Goal: Task Accomplishment & Management: Manage account settings

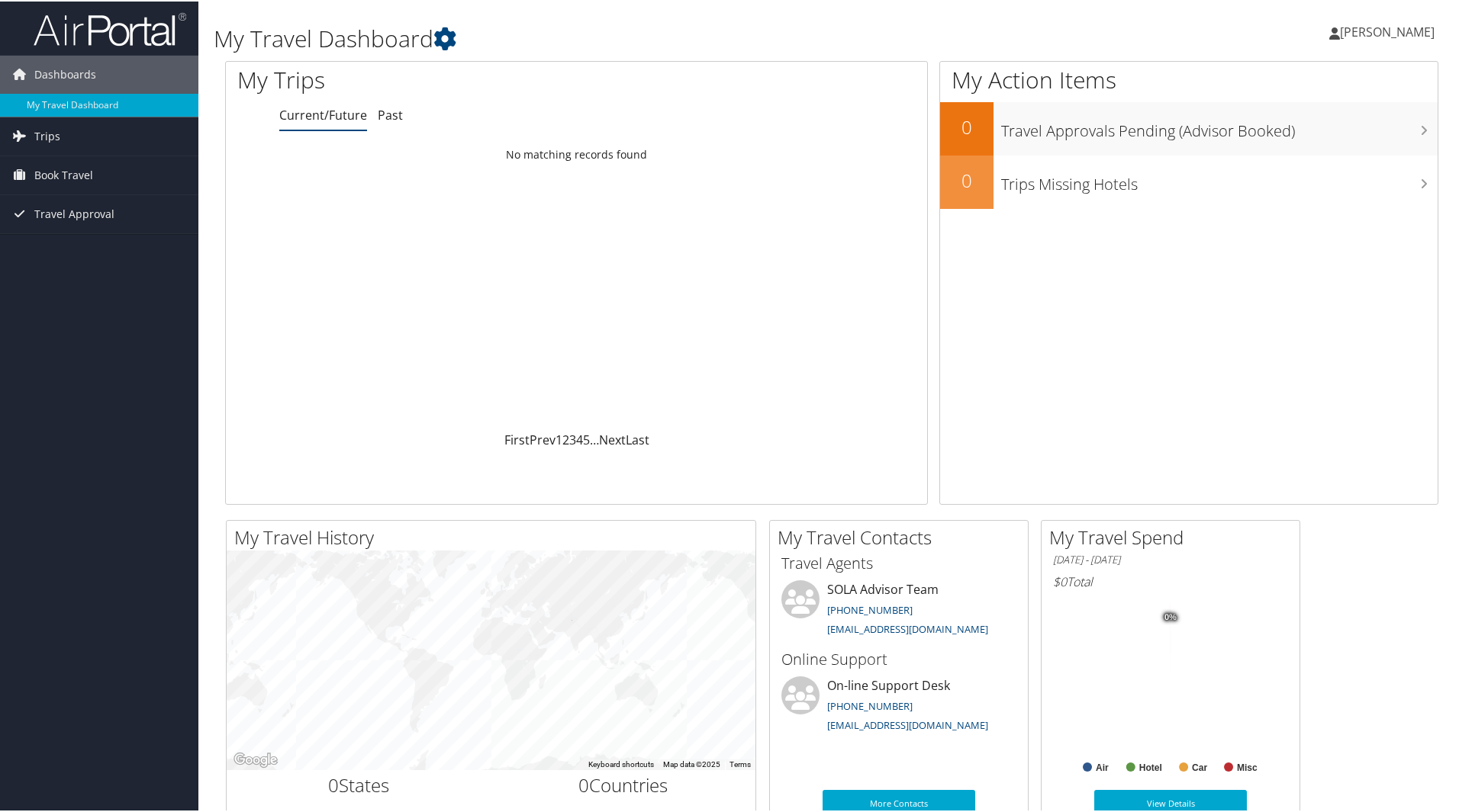
click at [1374, 26] on span "[PERSON_NAME]" at bounding box center [1386, 30] width 94 height 17
click at [1313, 135] on link "View Travel Profile" at bounding box center [1345, 135] width 170 height 25
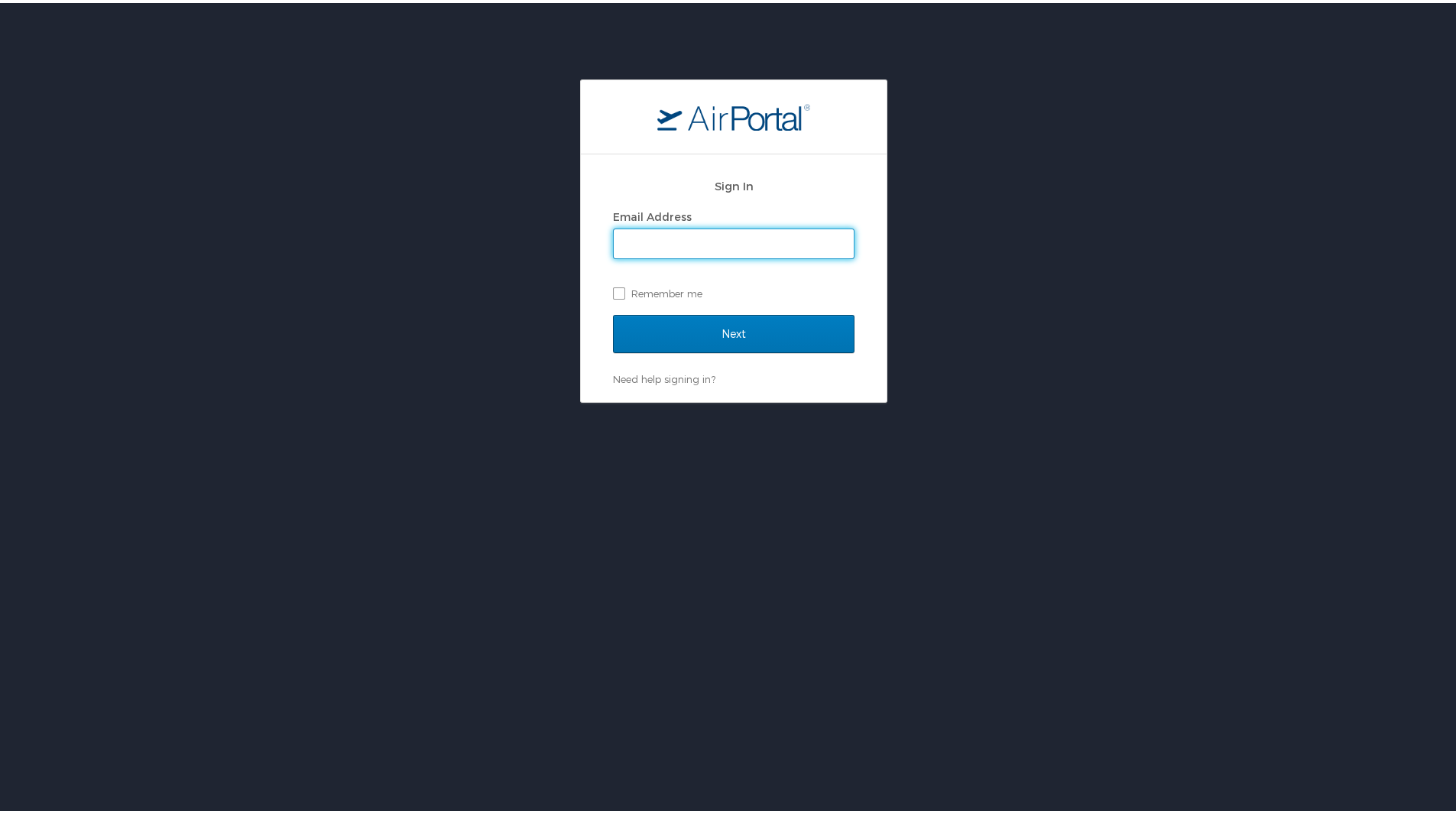
type input "justinhoggard@ladelta.edu"
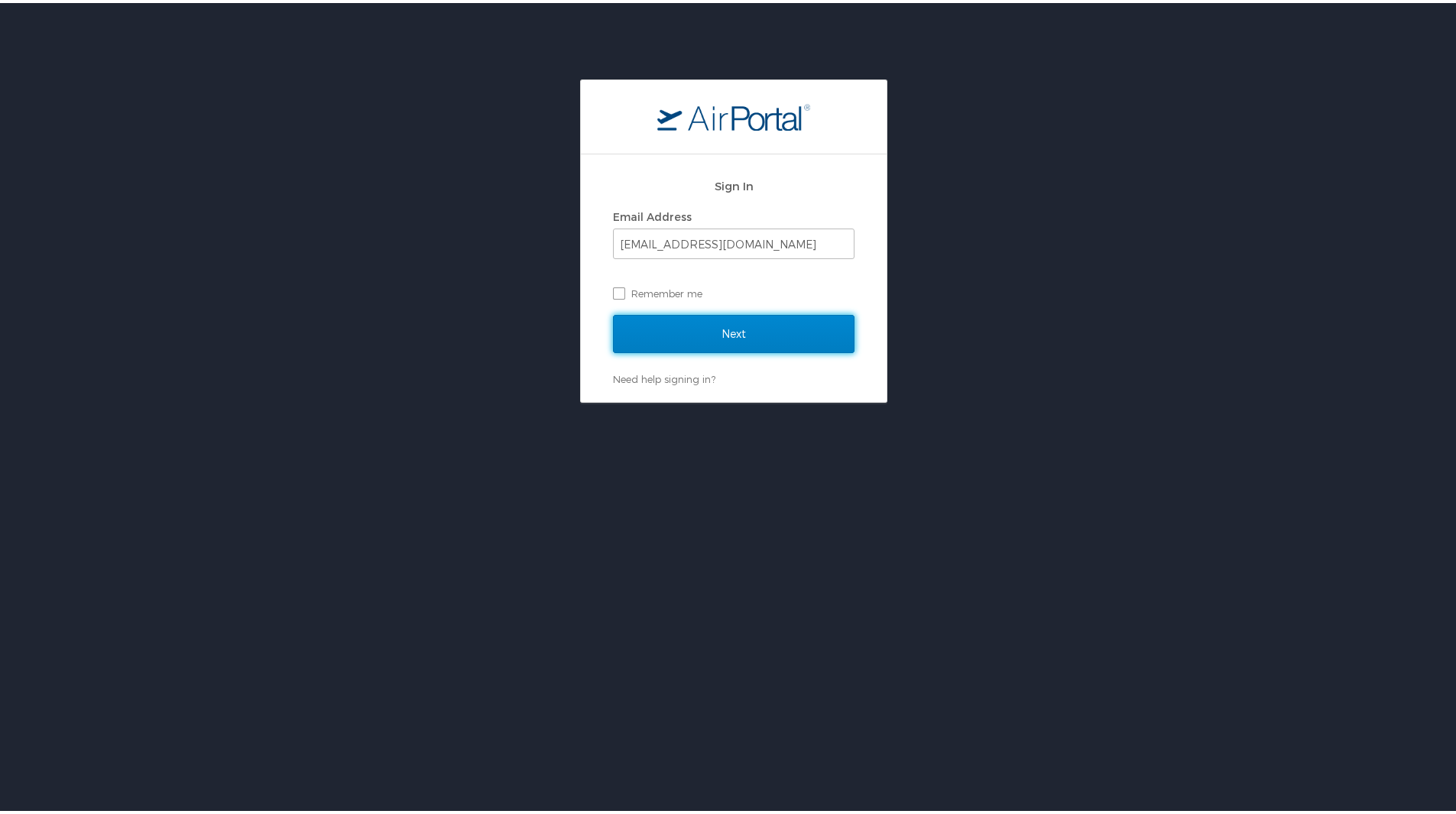
click at [720, 331] on input "Next" at bounding box center [734, 330] width 242 height 38
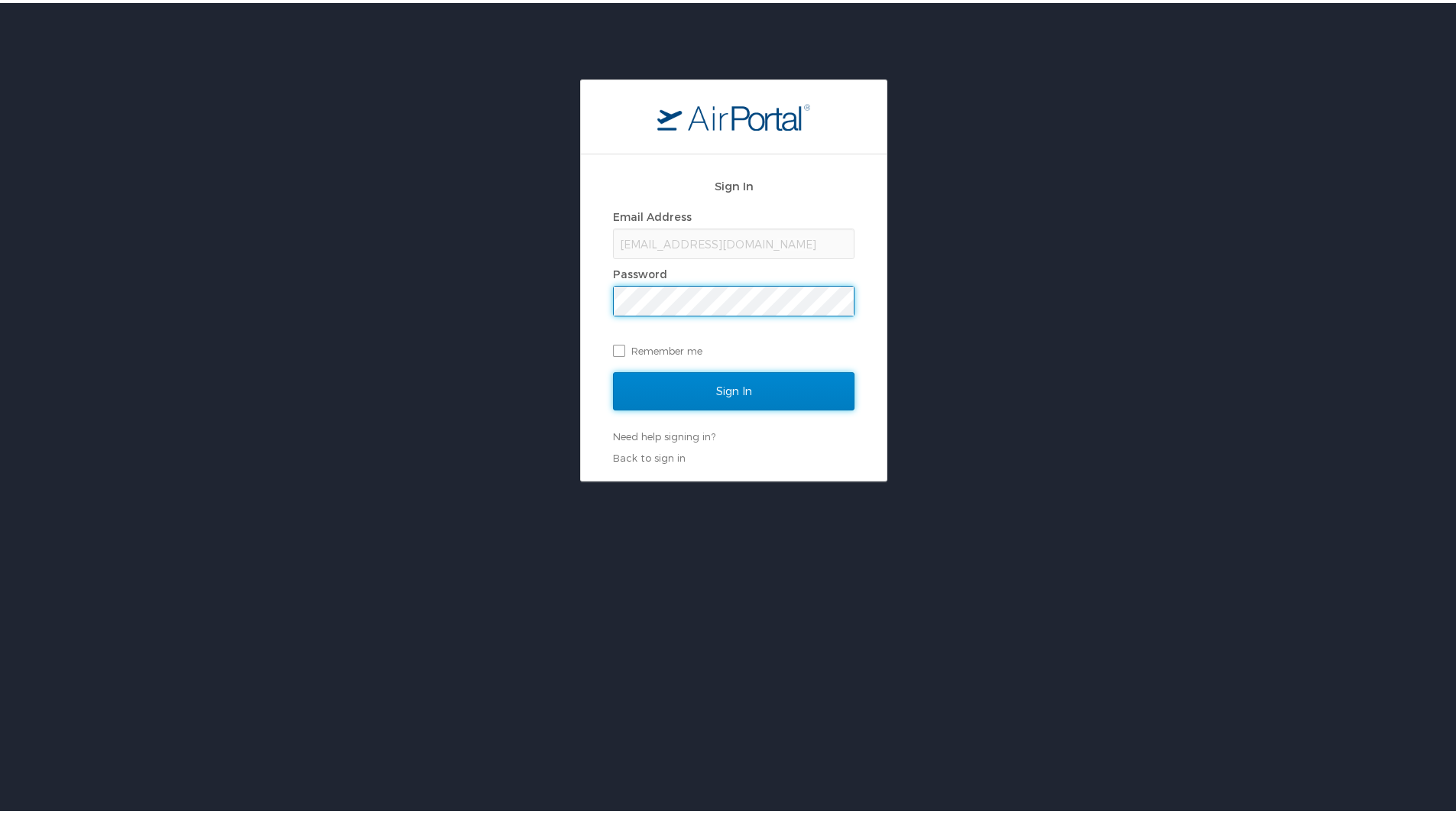
click at [639, 388] on input "Sign In" at bounding box center [734, 388] width 242 height 38
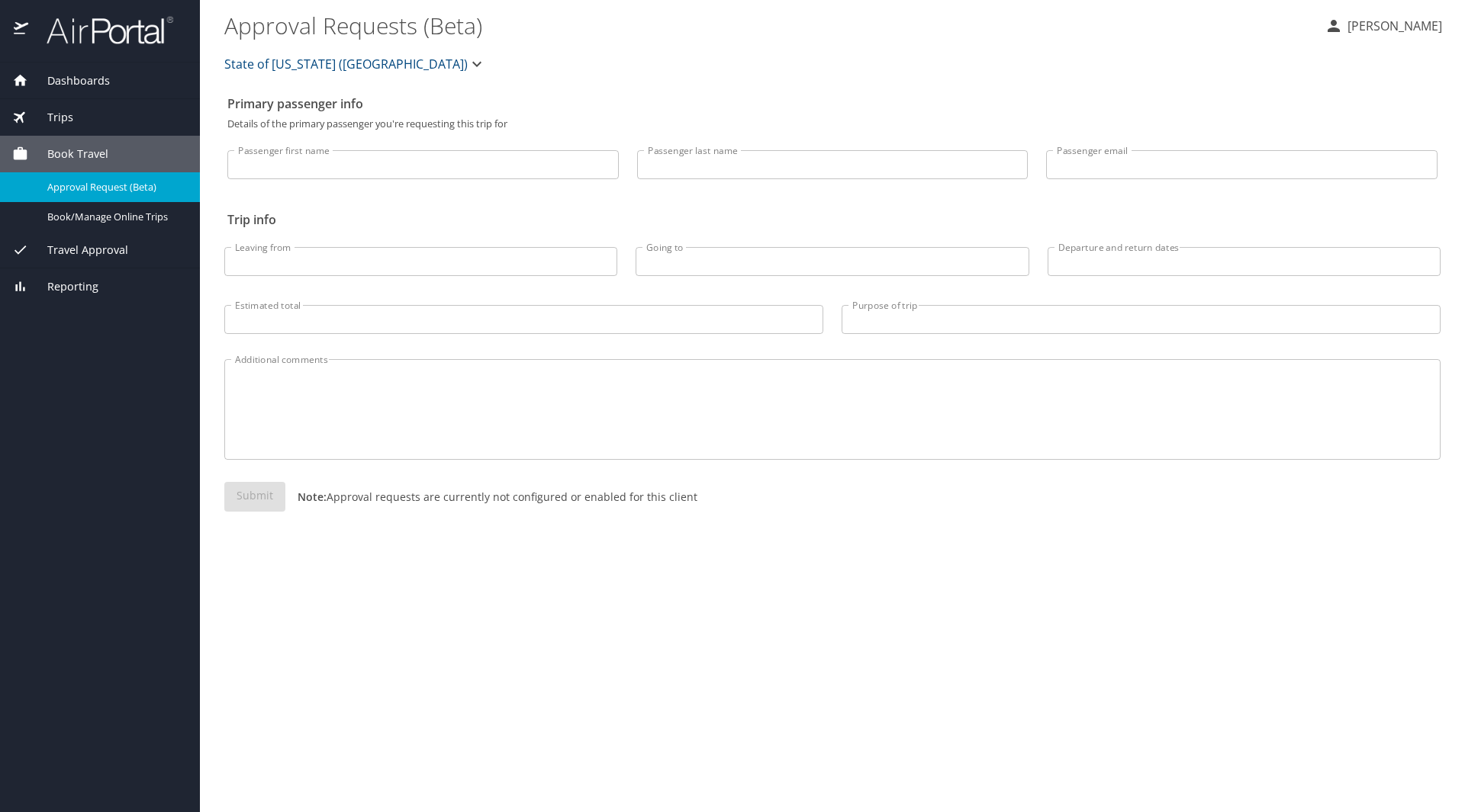
click at [1416, 28] on p "[PERSON_NAME]" at bounding box center [1391, 25] width 99 height 19
click at [1355, 112] on li "View travel profile" at bounding box center [1378, 115] width 156 height 27
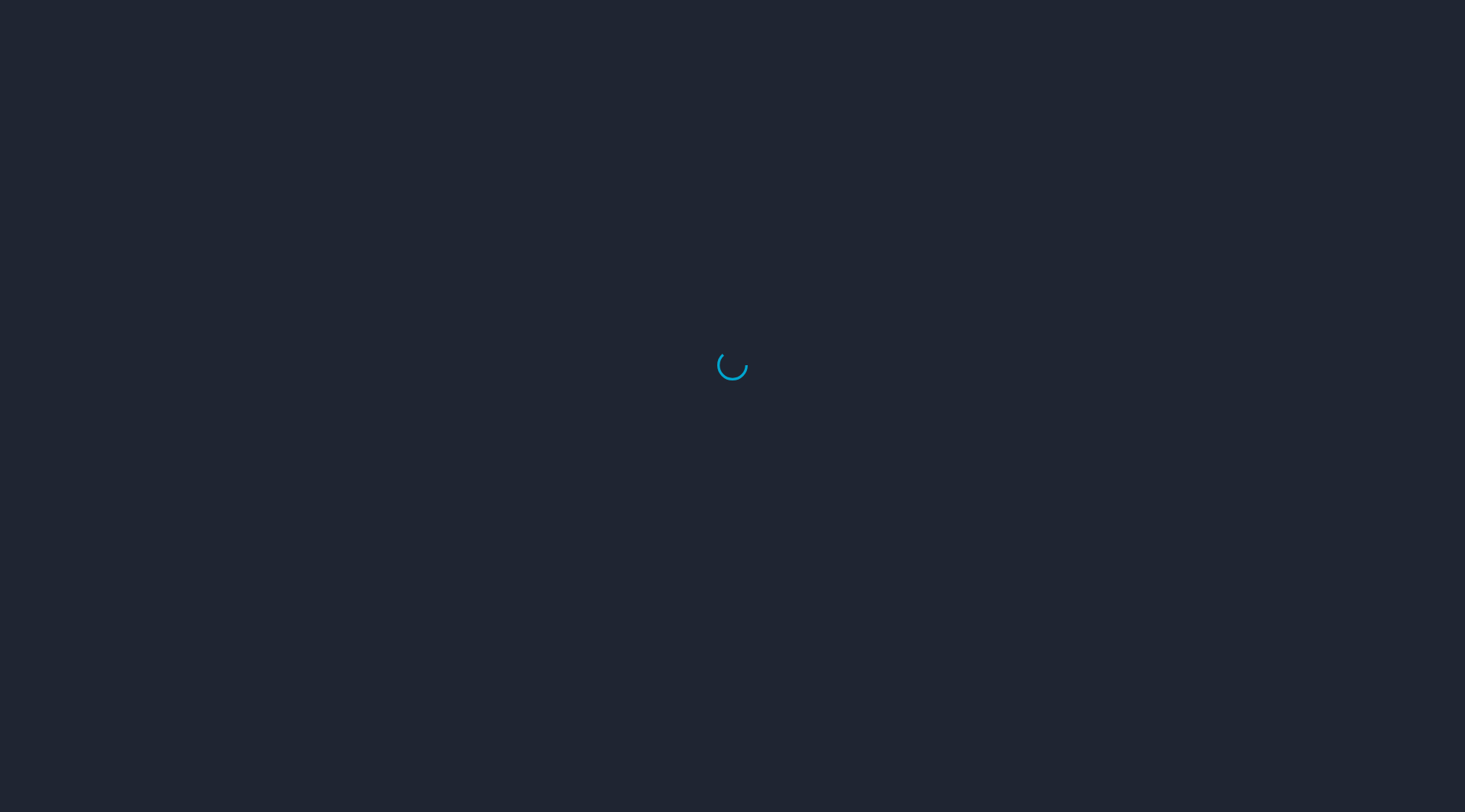
select select "US"
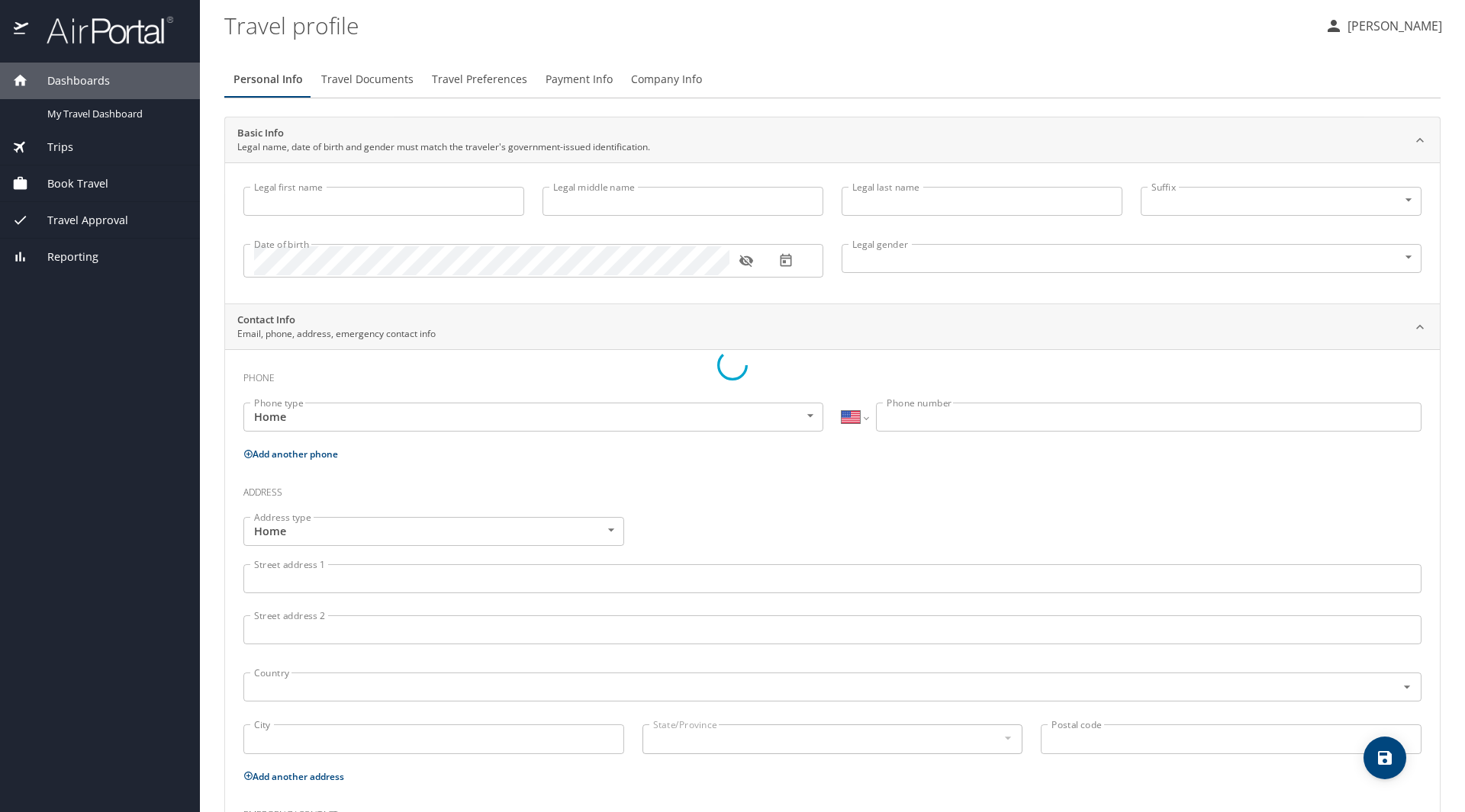
type input "Justin"
type input "Hoggard"
type input "Male"
type input "Lori"
type input "Hoggard"
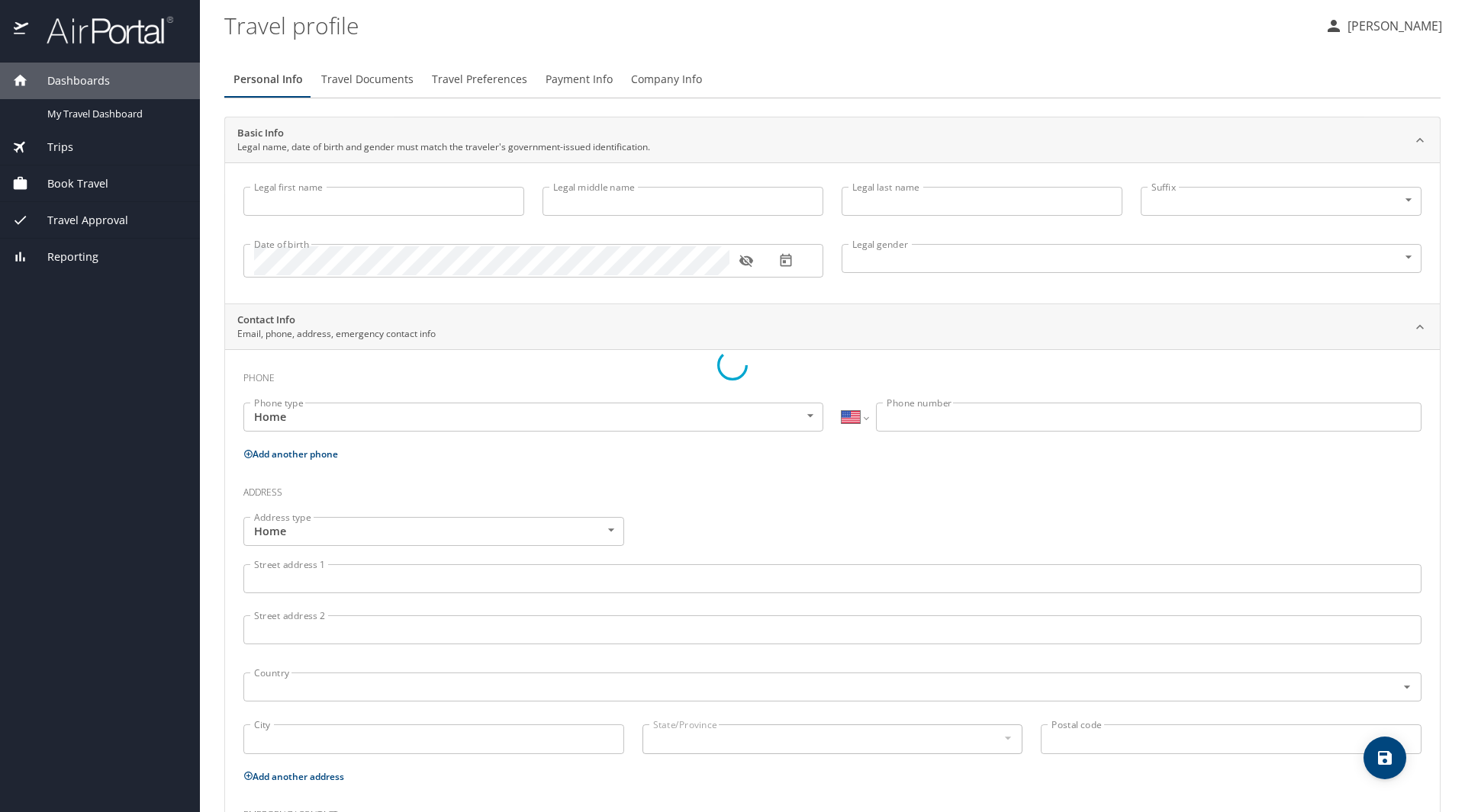
type input "(870) 476-2308"
type input "lorihoggard08@gmail.com"
select select "US"
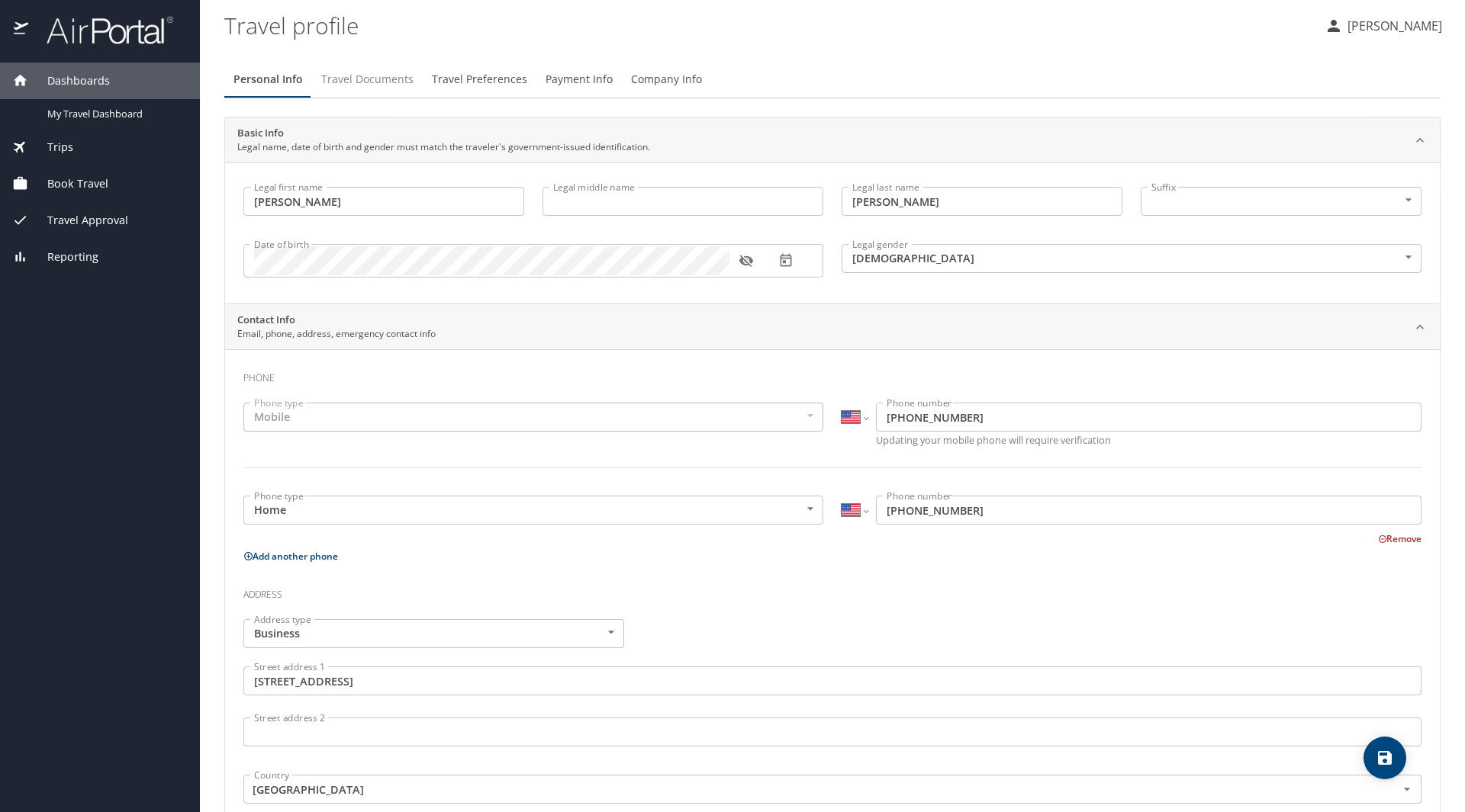
click at [377, 77] on span "Travel Documents" at bounding box center [367, 79] width 92 height 19
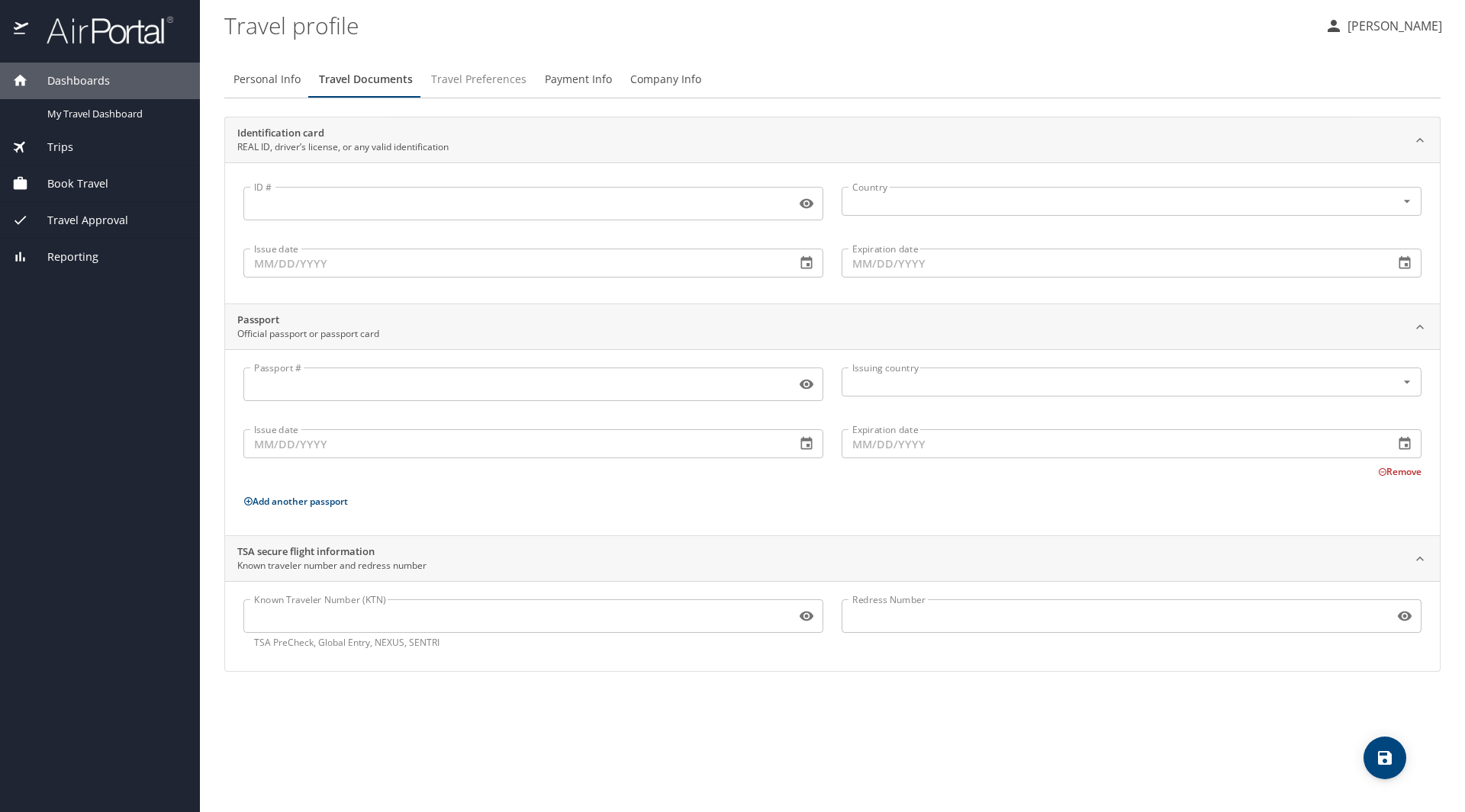
click at [441, 78] on span "Travel Preferences" at bounding box center [478, 79] width 95 height 19
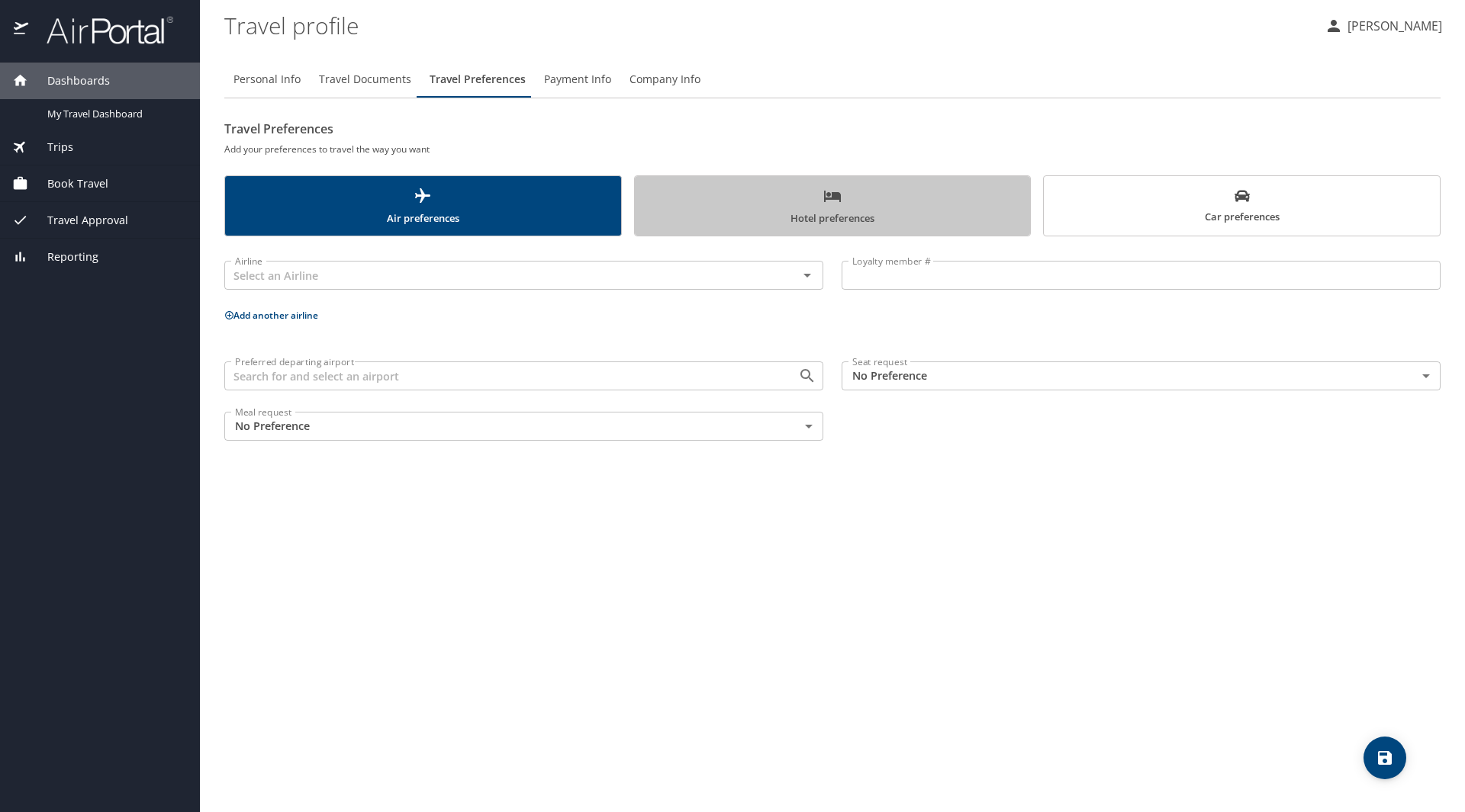
click at [834, 204] on icon "scrollable force tabs example" at bounding box center [832, 196] width 19 height 19
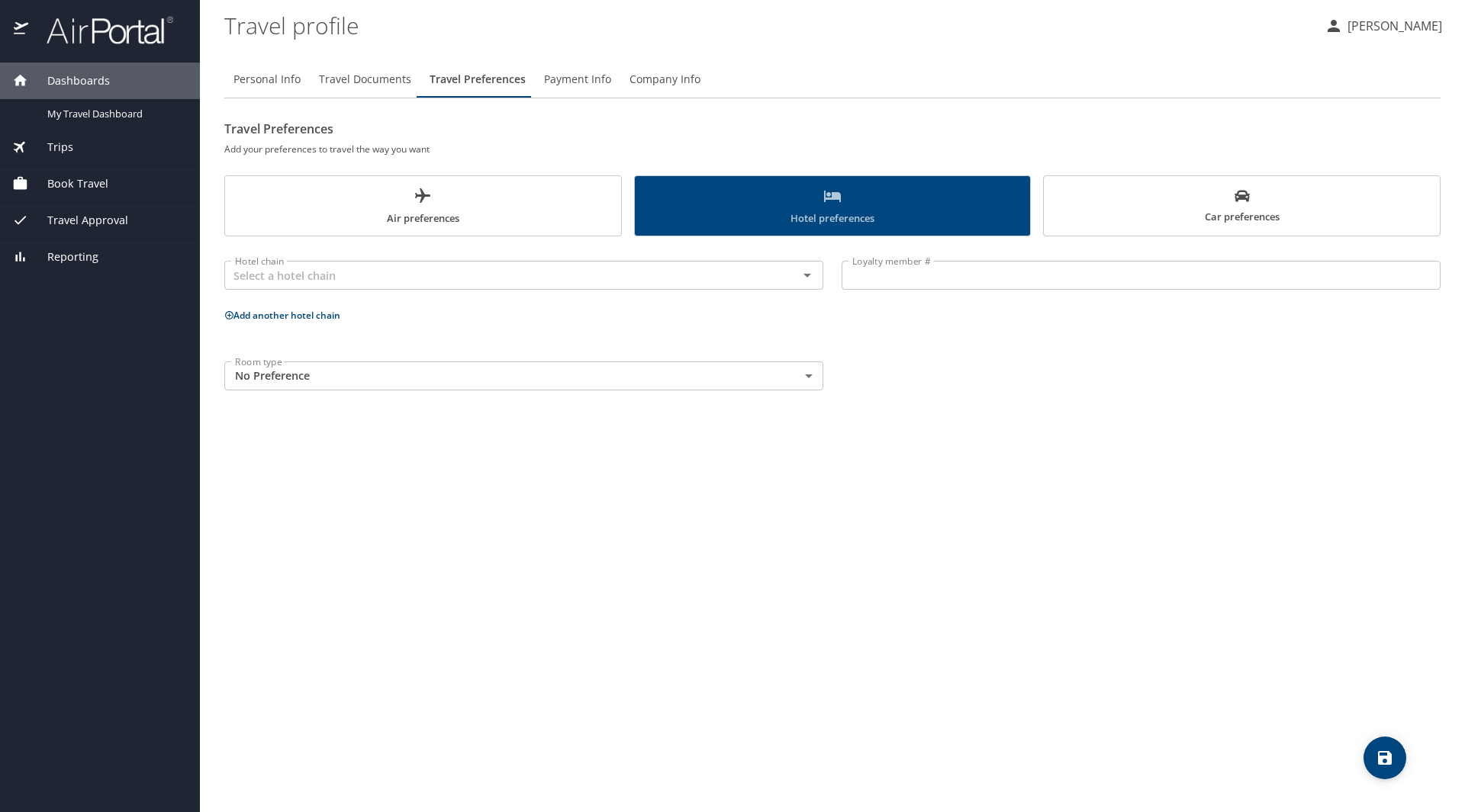
click at [834, 204] on icon "scrollable force tabs example" at bounding box center [832, 196] width 19 height 19
click at [805, 277] on icon "Open" at bounding box center [807, 275] width 19 height 19
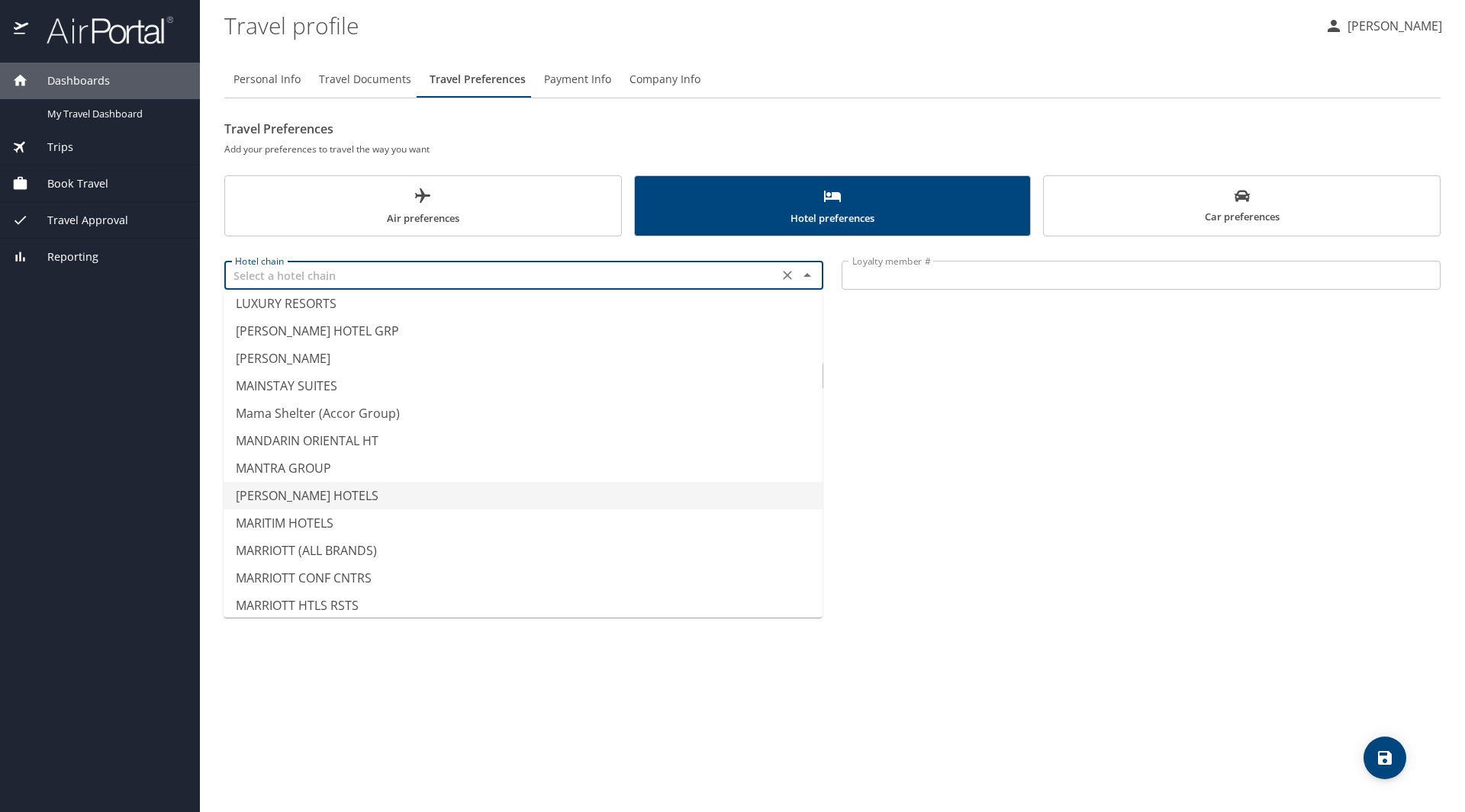
scroll to position [5109, 0]
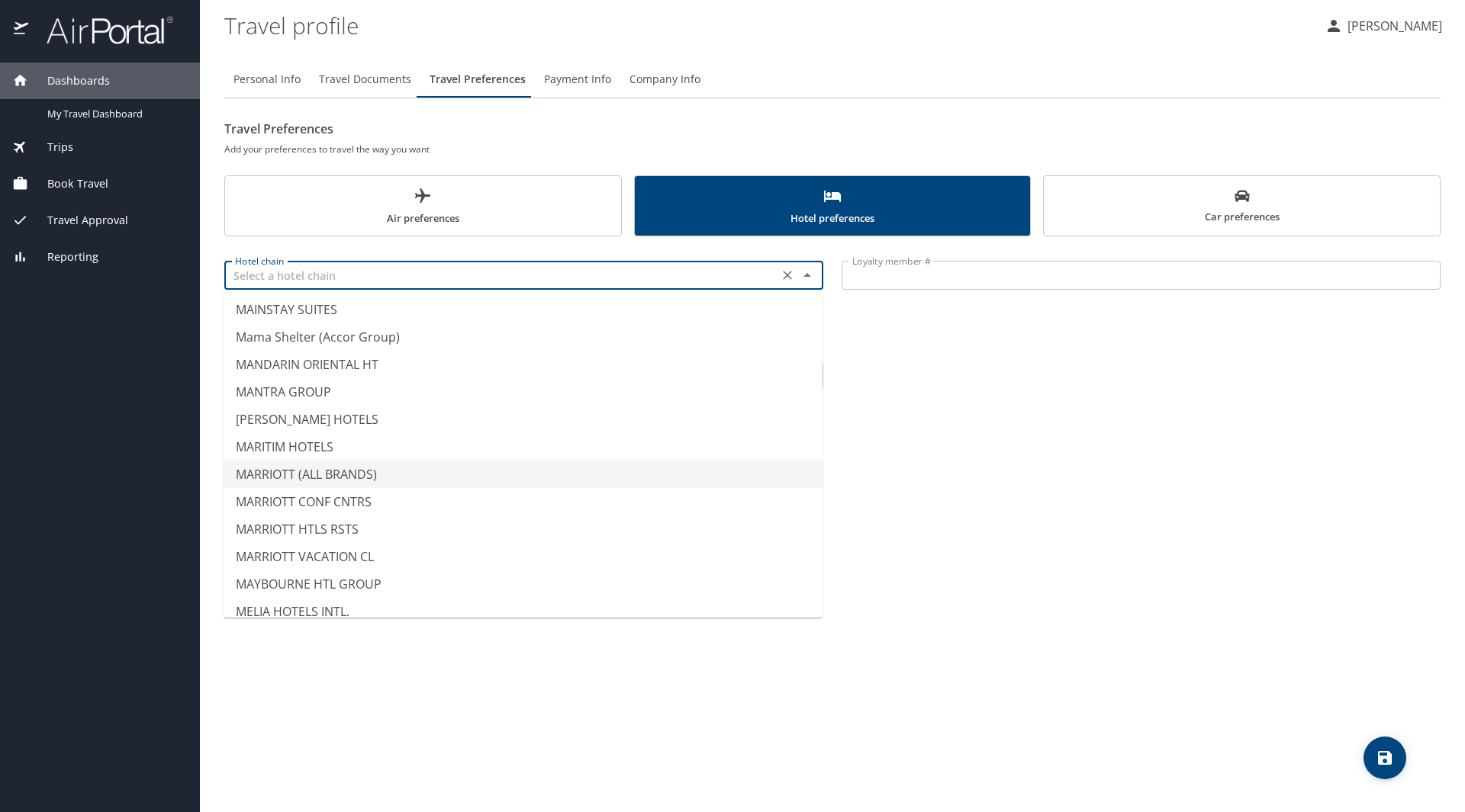
click at [346, 471] on li "MARRIOTT (ALL BRANDS)" at bounding box center [523, 475] width 599 height 27
type input "MARRIOTT (ALL BRANDS)"
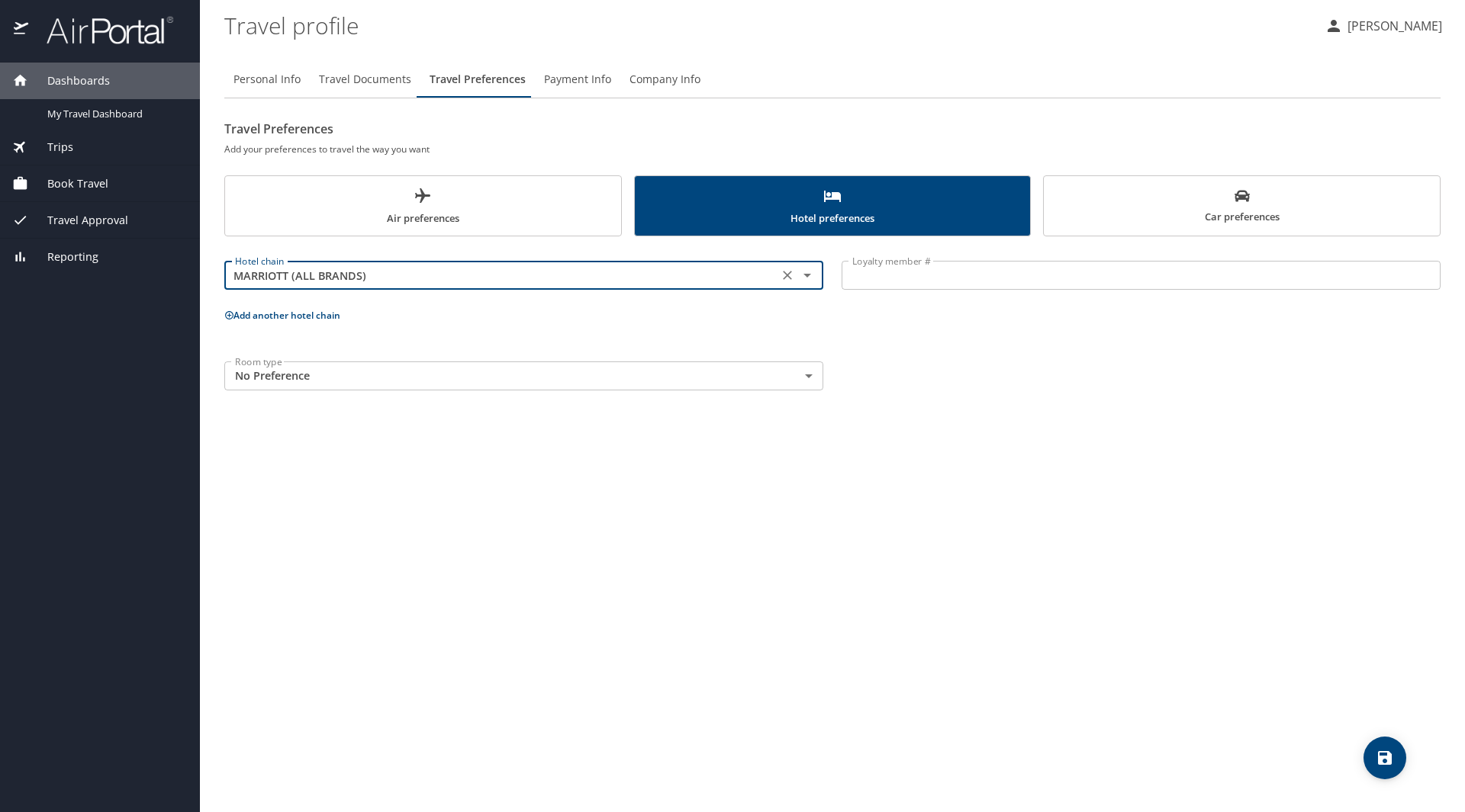
click at [885, 276] on input "Loyalty member #" at bounding box center [1141, 276] width 599 height 29
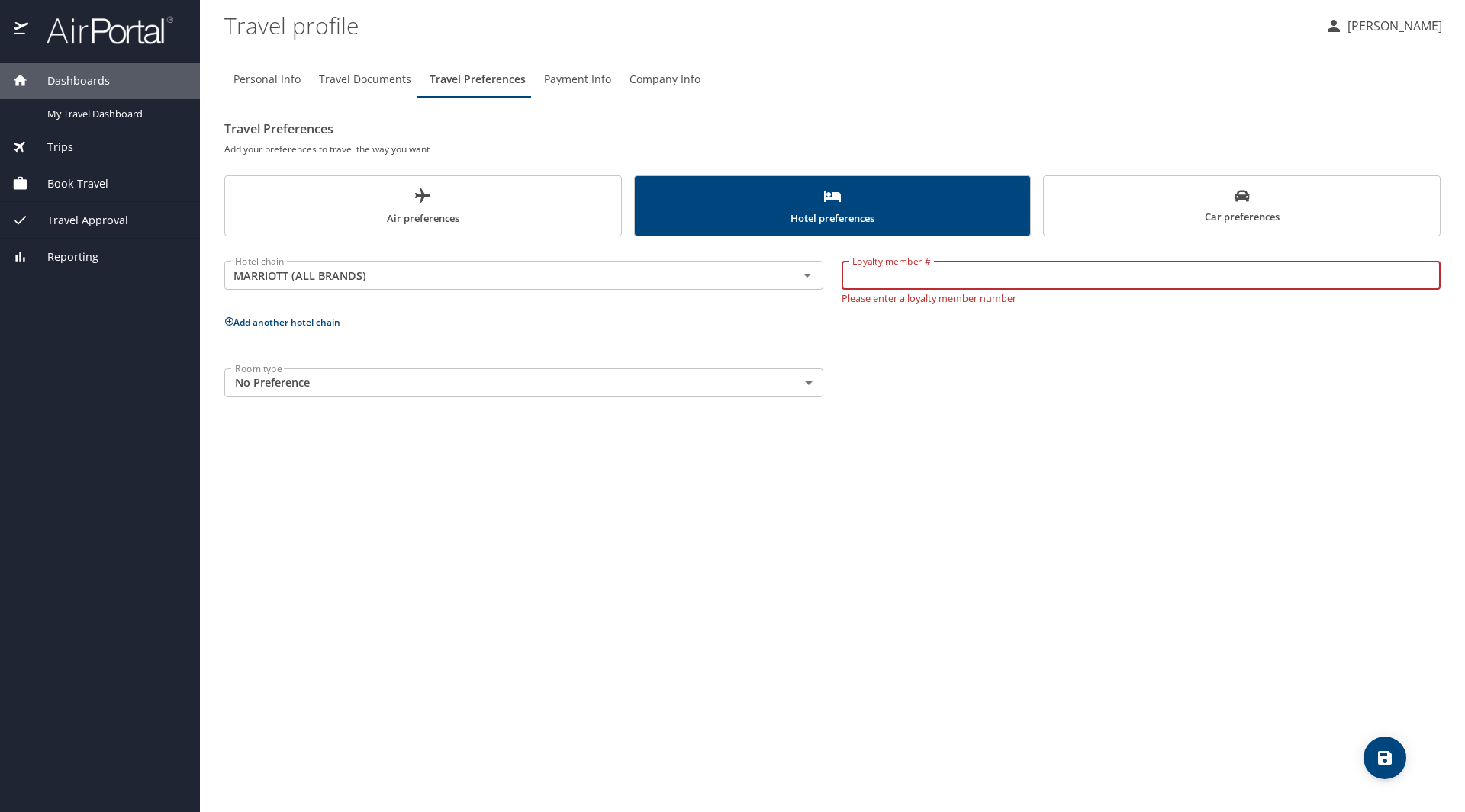
click at [898, 267] on input "Loyalty member #" at bounding box center [1141, 276] width 599 height 29
click at [922, 285] on input "Loyalty member #" at bounding box center [1141, 276] width 599 height 29
paste input "836452736"
type input "836452736"
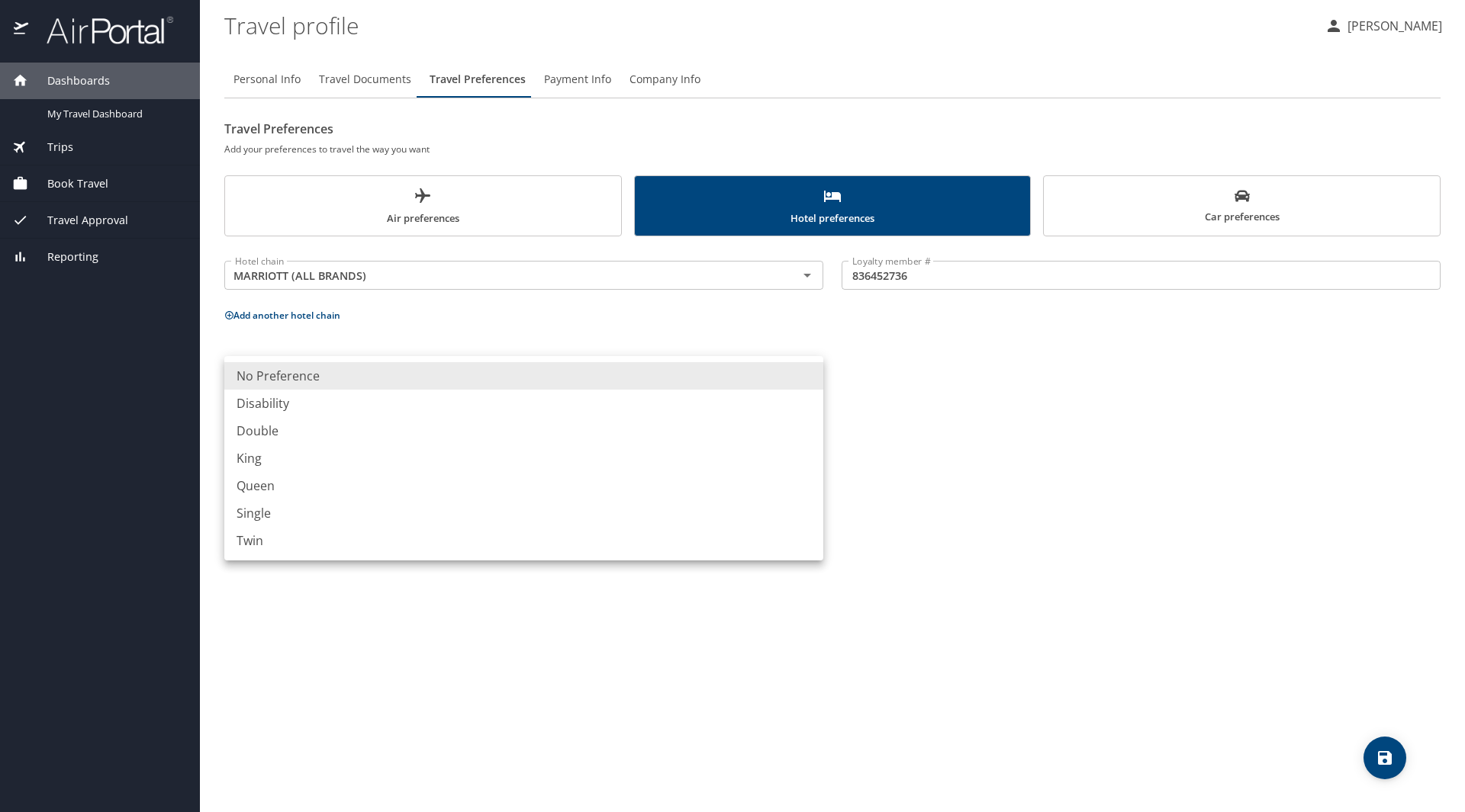
click at [813, 383] on body "Dashboards My Travel Dashboard Trips Current / Future Trips Past Trips Trips Mi…" at bounding box center [732, 406] width 1465 height 812
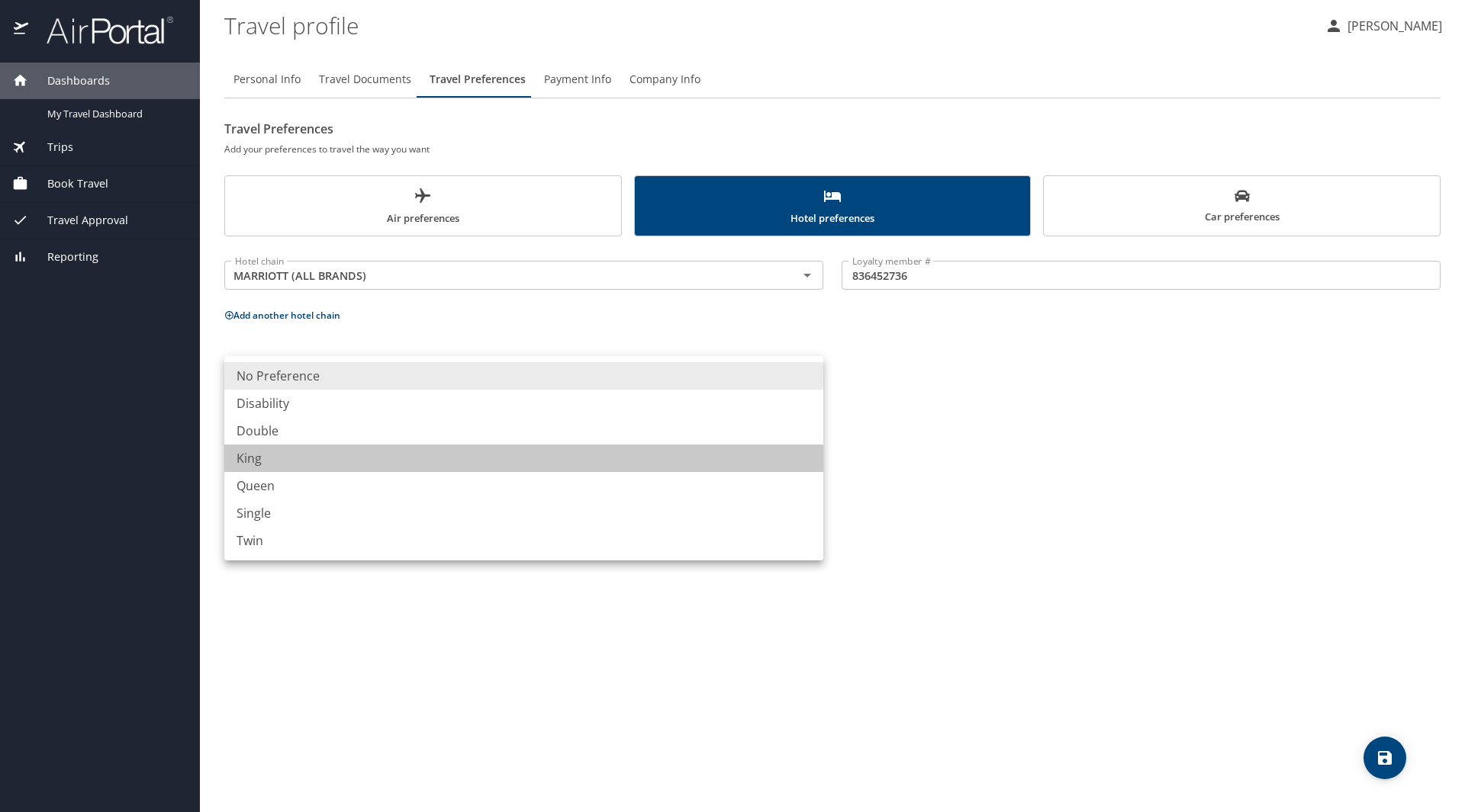
click at [275, 458] on li "King" at bounding box center [524, 458] width 599 height 27
type input "King"
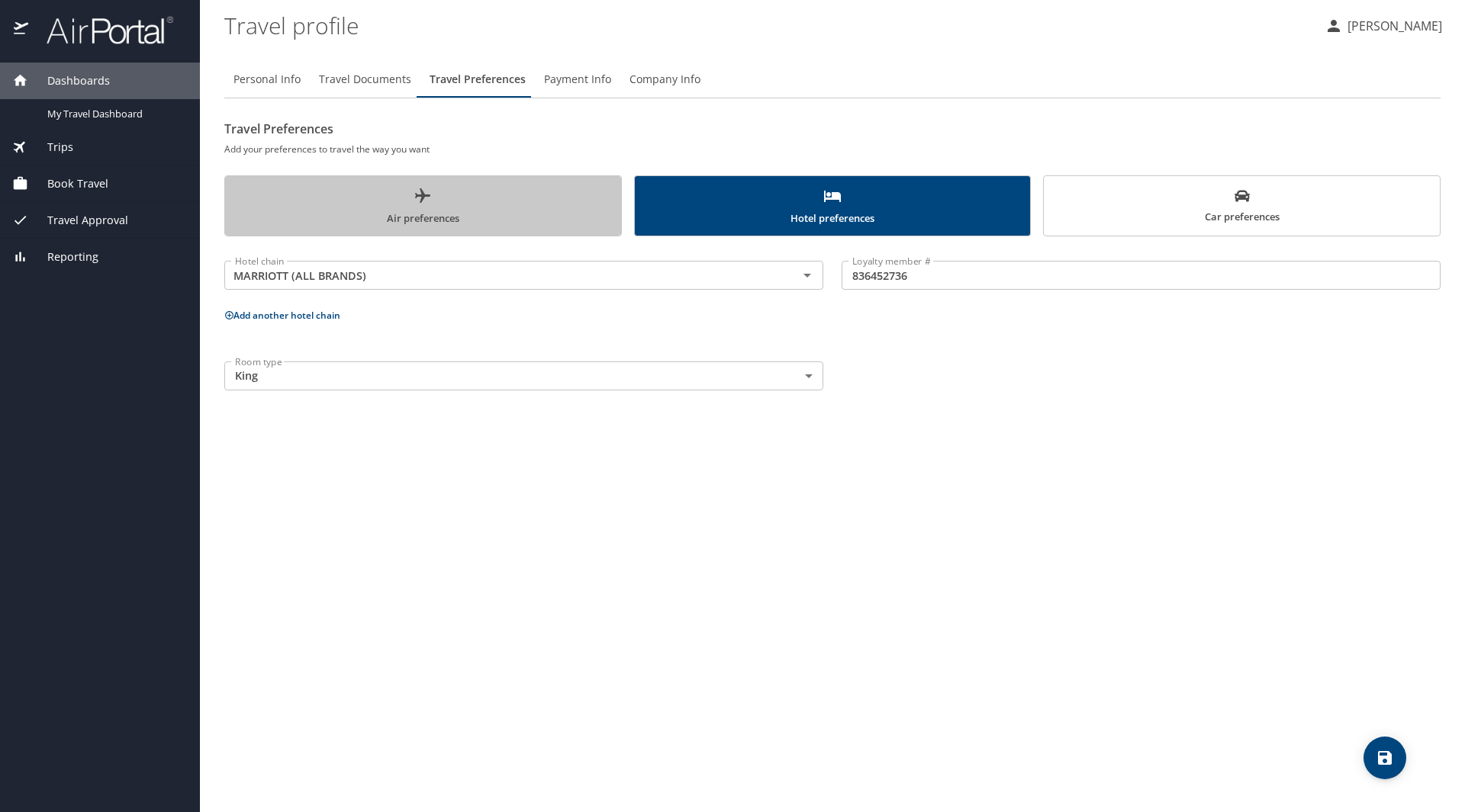
click at [406, 203] on span "Air preferences" at bounding box center [423, 207] width 378 height 40
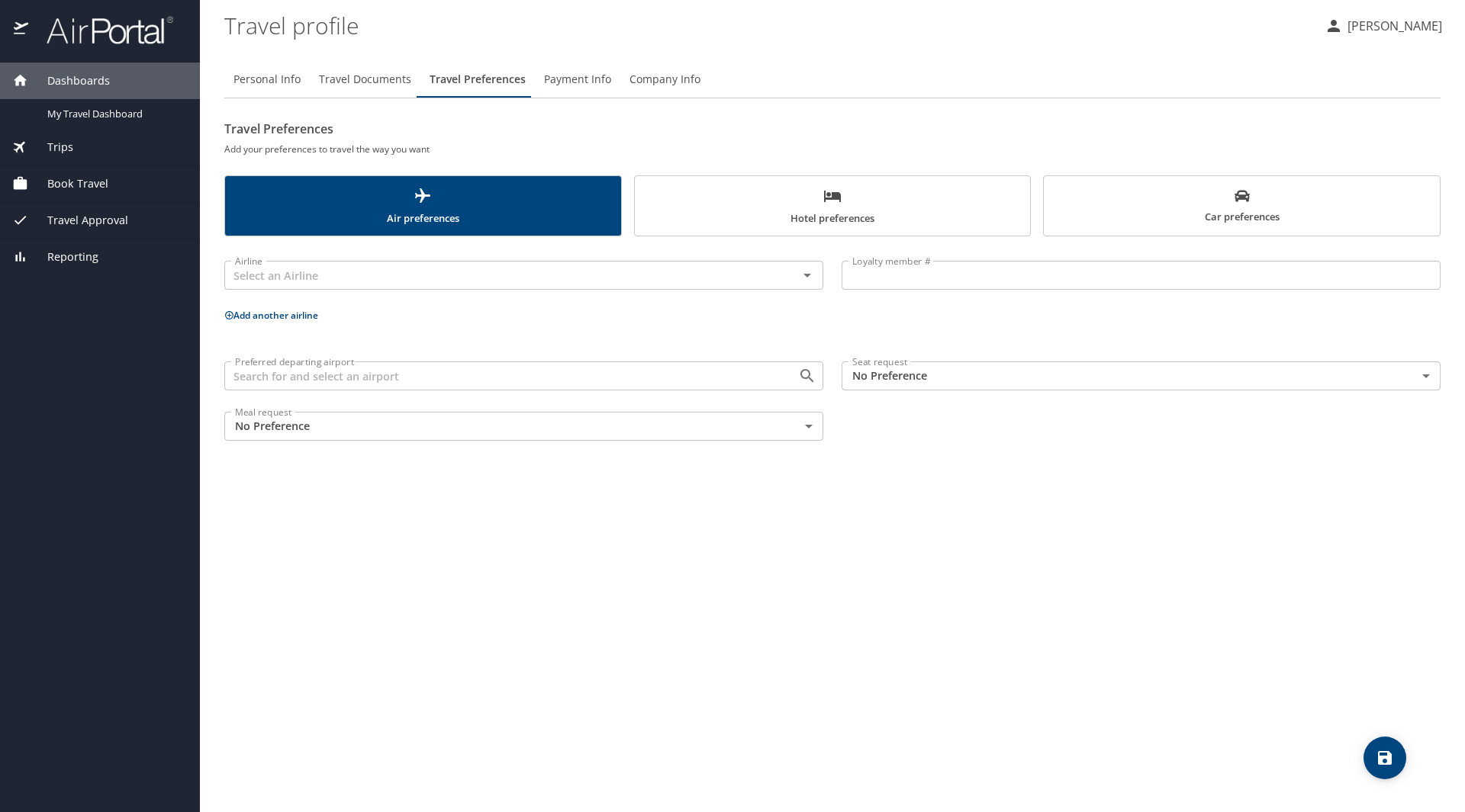
click at [579, 84] on span "Payment Info" at bounding box center [577, 79] width 67 height 19
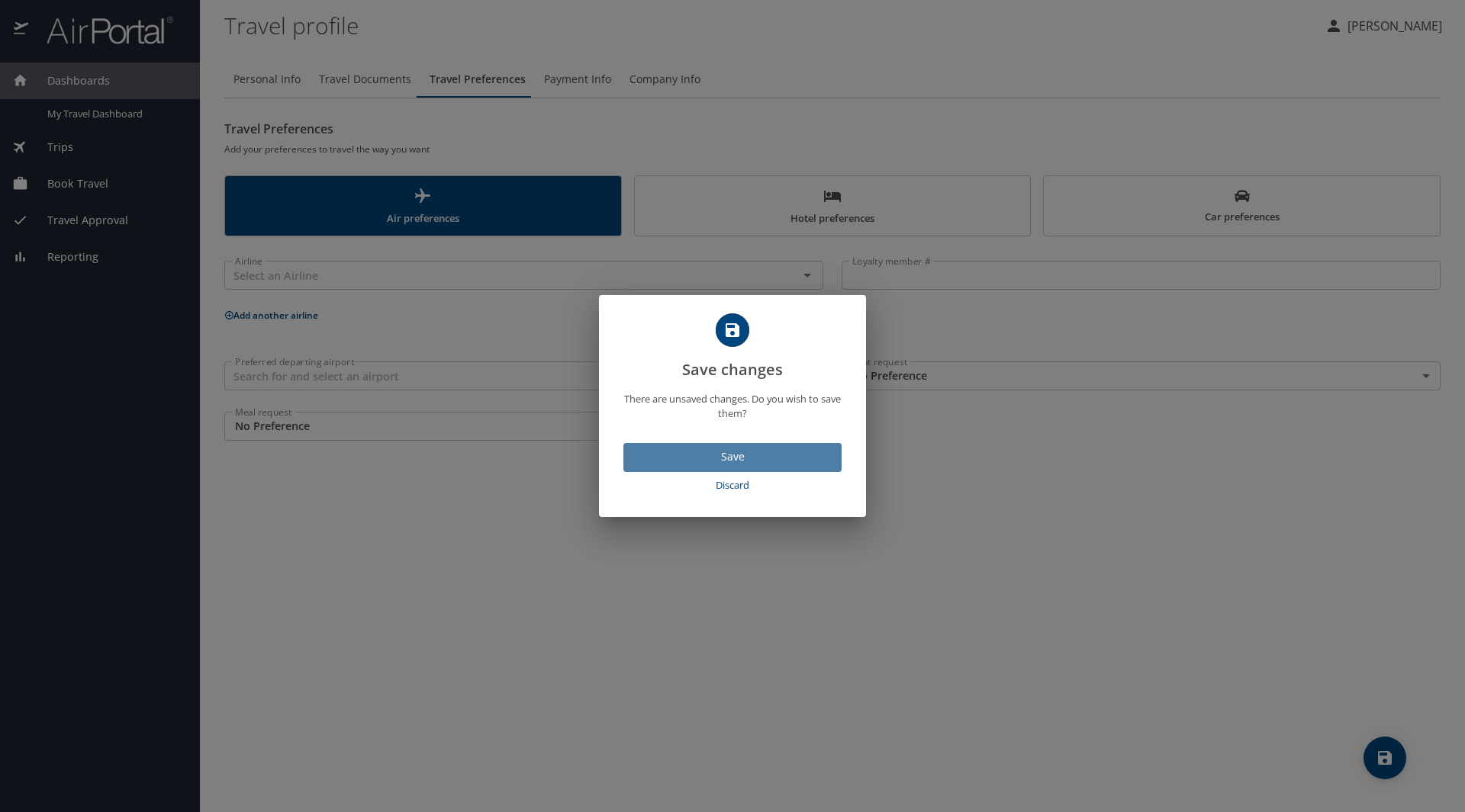
click at [747, 465] on span "Save" at bounding box center [732, 456] width 193 height 19
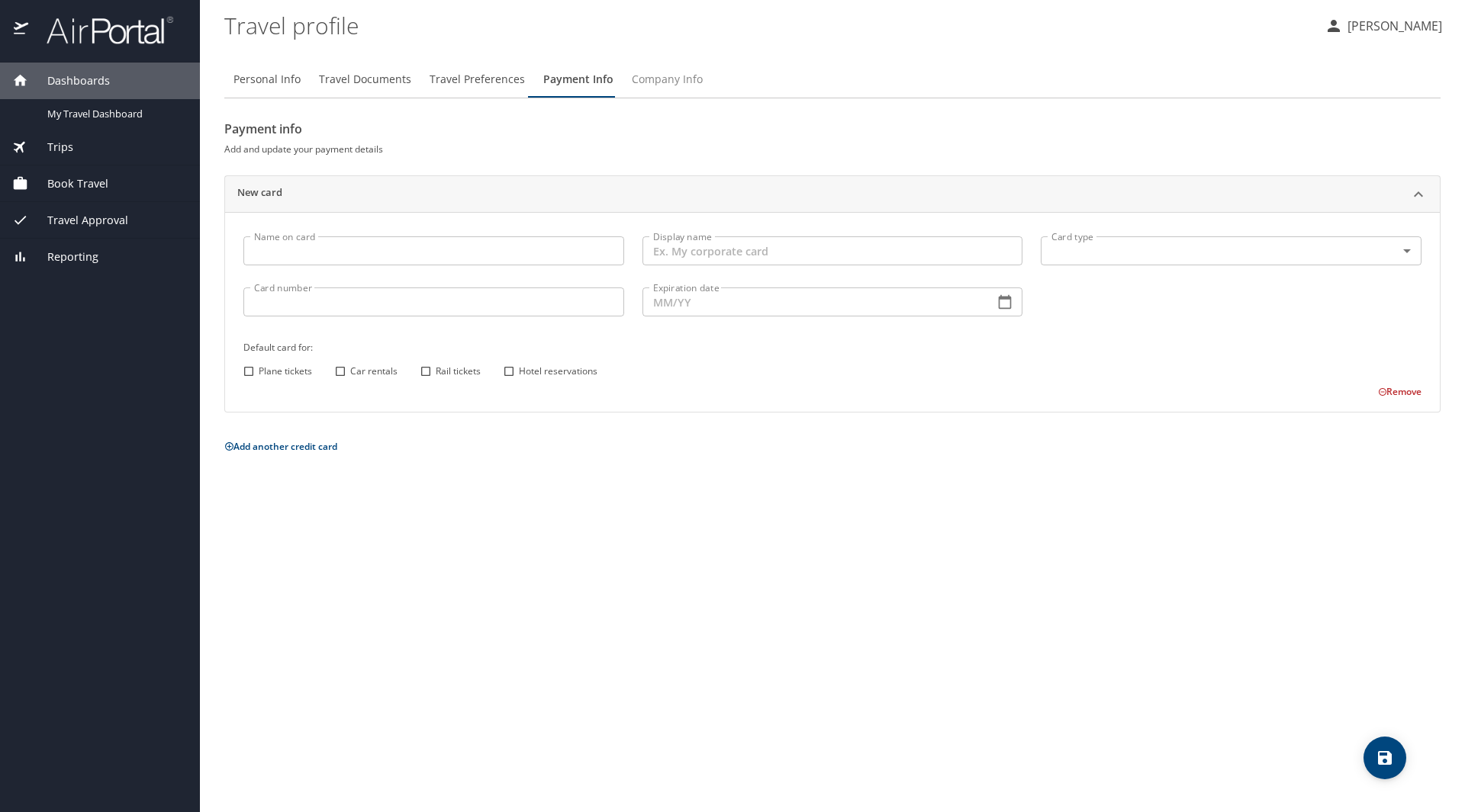
click at [661, 80] on span "Company Info" at bounding box center [667, 79] width 71 height 19
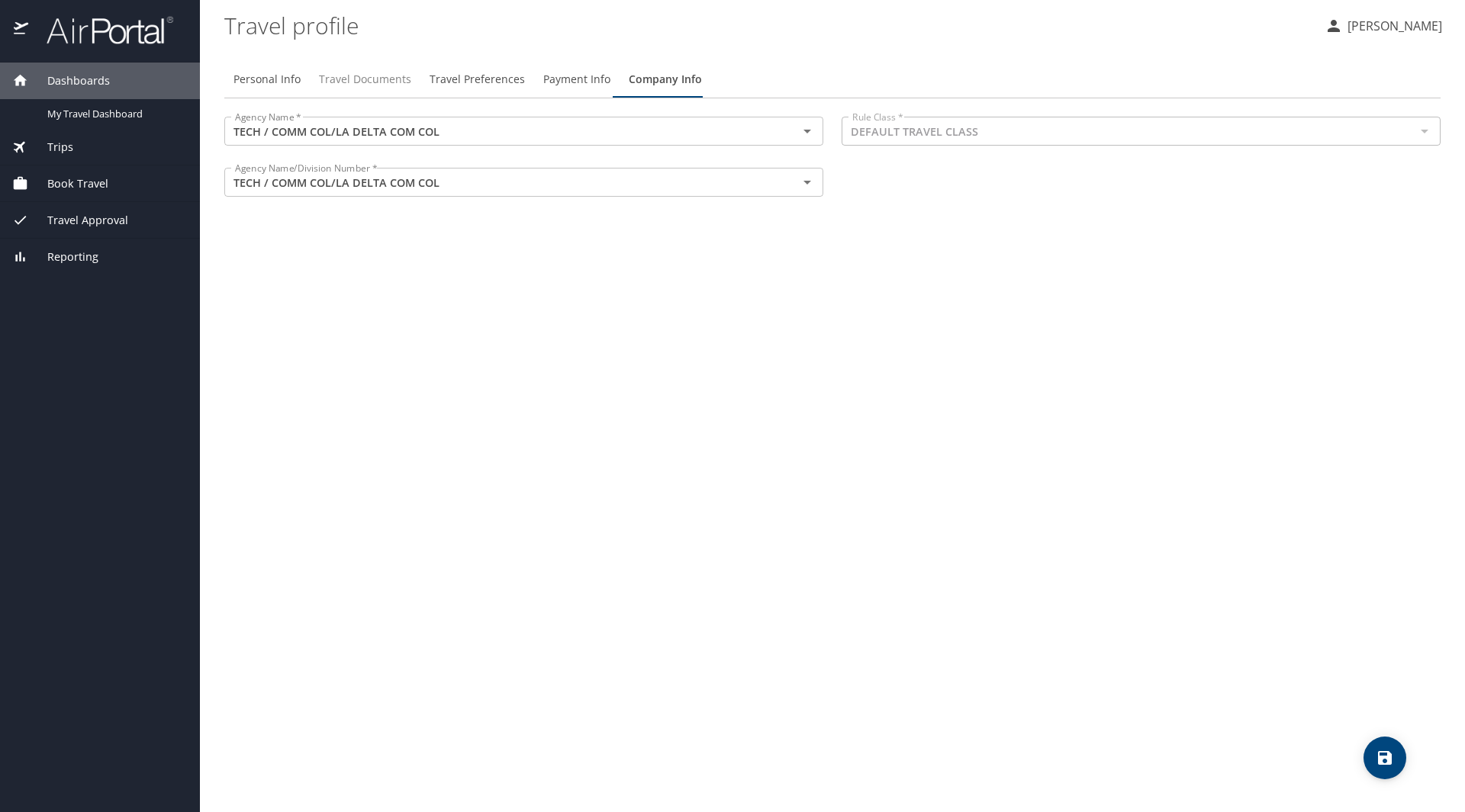
click at [350, 79] on span "Travel Documents" at bounding box center [365, 79] width 92 height 19
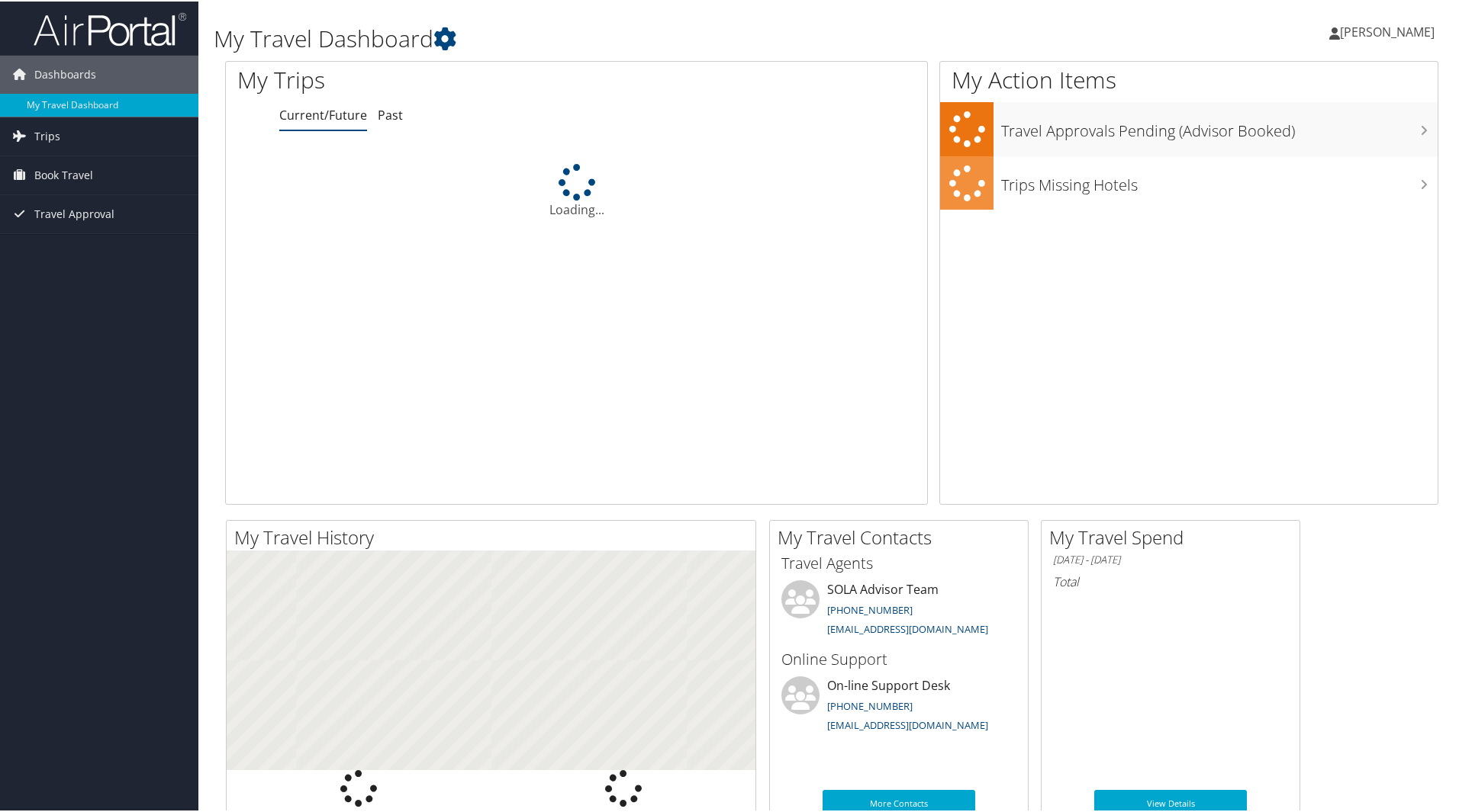
drag, startPoint x: 0, startPoint y: 0, endPoint x: 1363, endPoint y: 29, distance: 1363.3
click at [1363, 29] on span "[PERSON_NAME]" at bounding box center [1386, 30] width 94 height 17
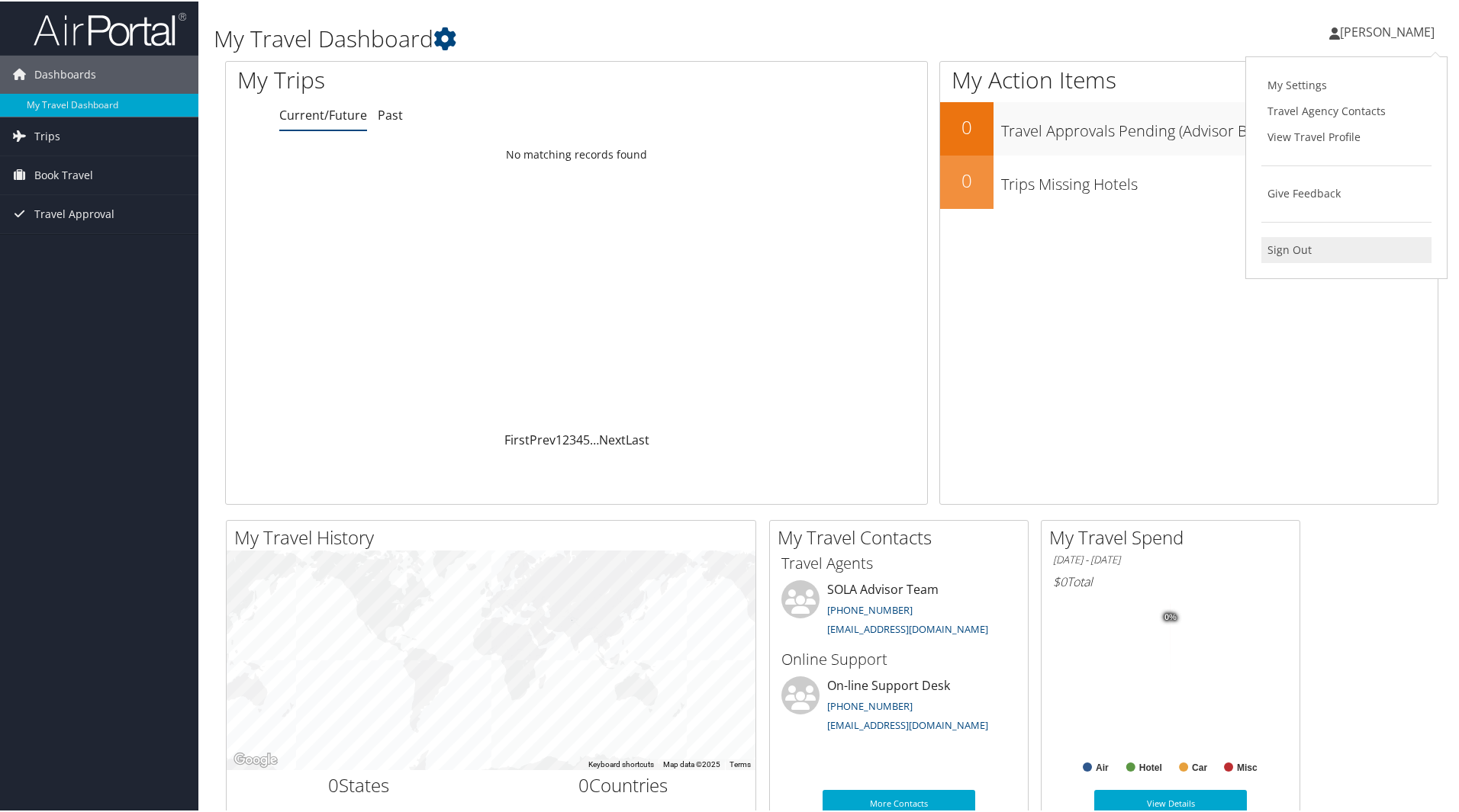
click at [1293, 246] on link "Sign Out" at bounding box center [1345, 248] width 170 height 25
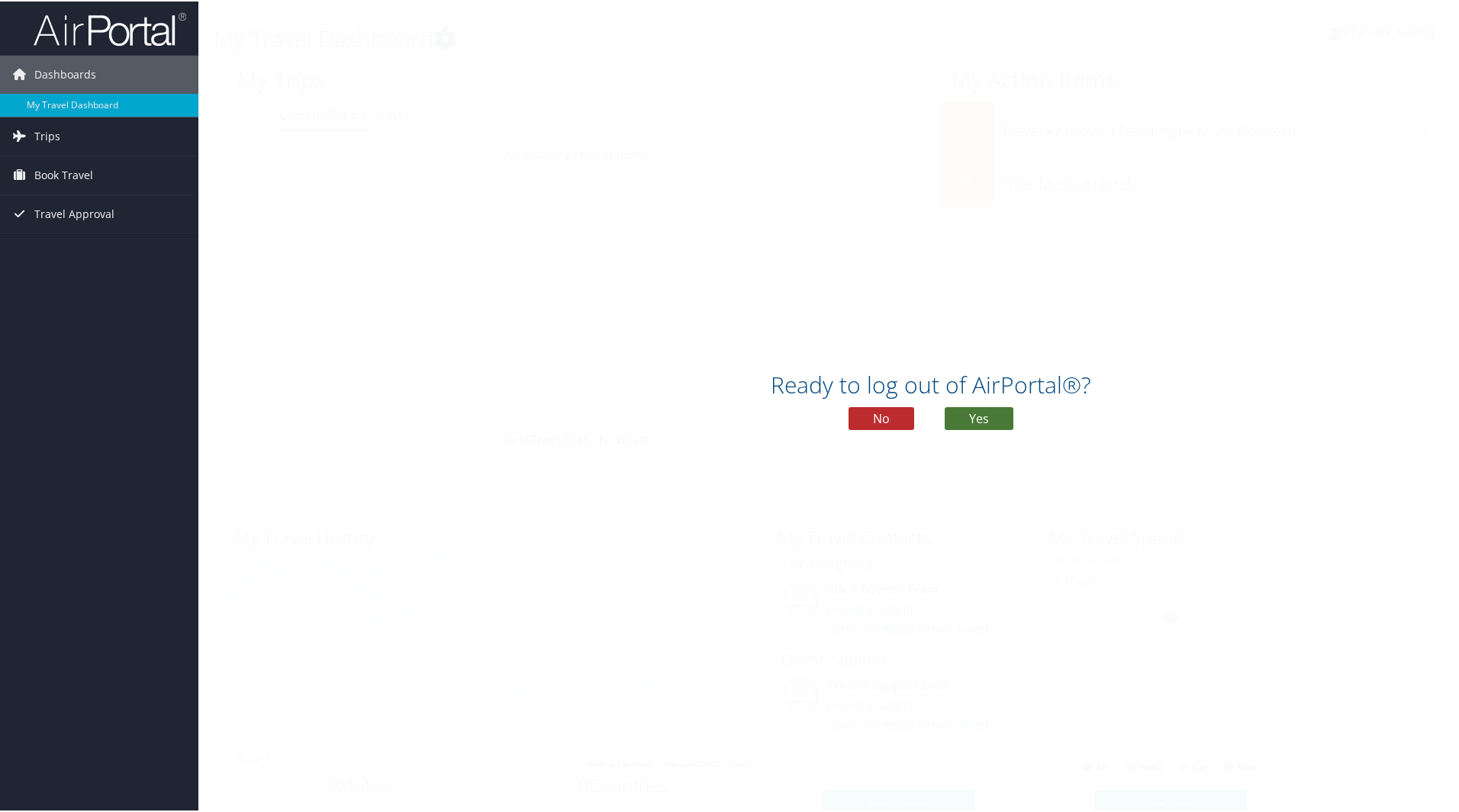
click at [975, 417] on button "Yes" at bounding box center [979, 417] width 69 height 23
